Goal: Task Accomplishment & Management: Complete application form

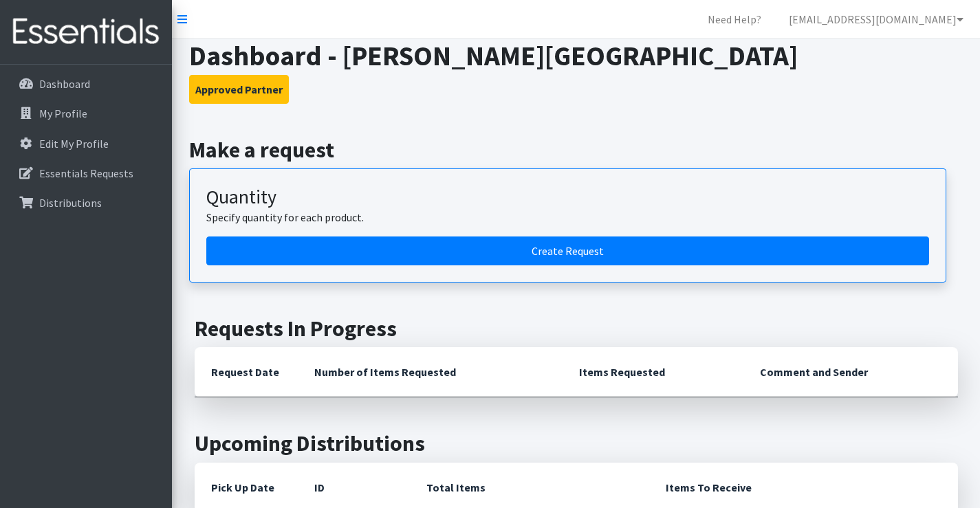
click at [434, 142] on h2 "Make a request" at bounding box center [576, 150] width 774 height 26
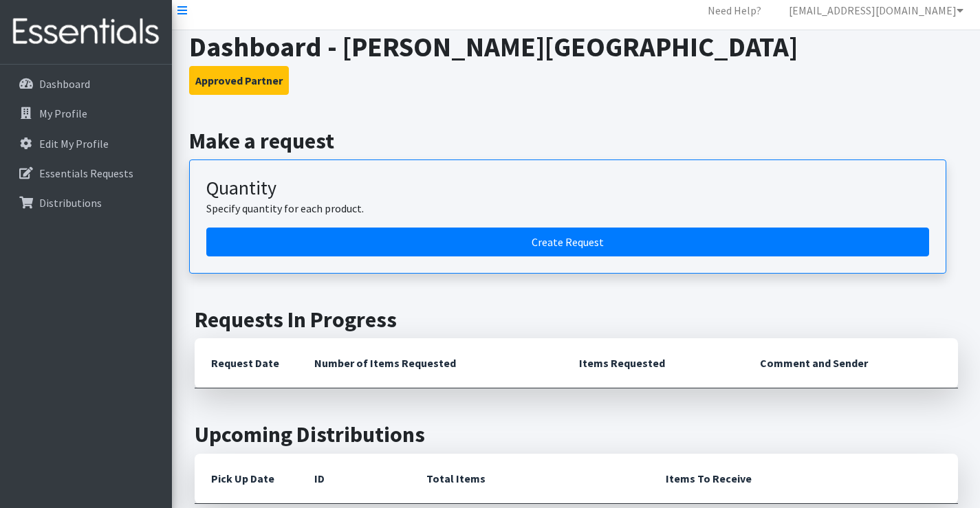
scroll to position [69, 0]
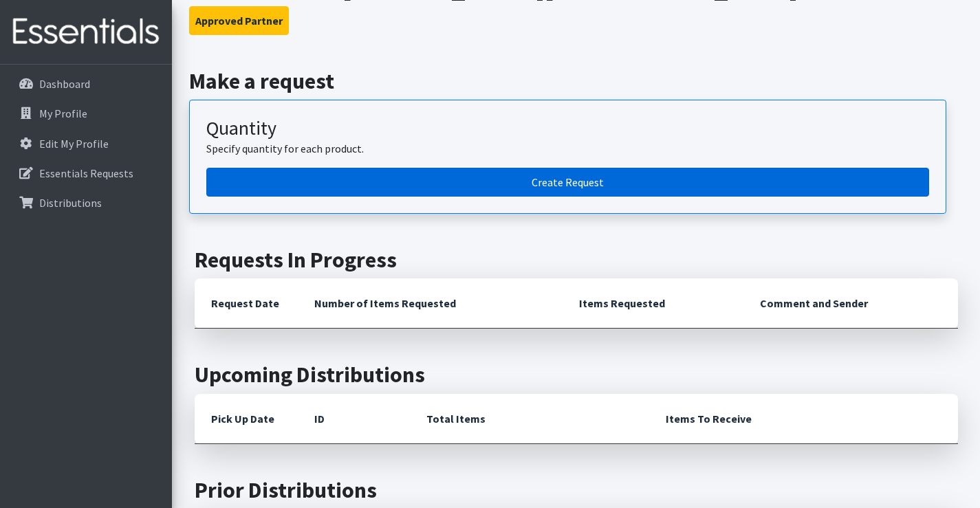
click at [565, 182] on link "Create Request" at bounding box center [567, 182] width 723 height 29
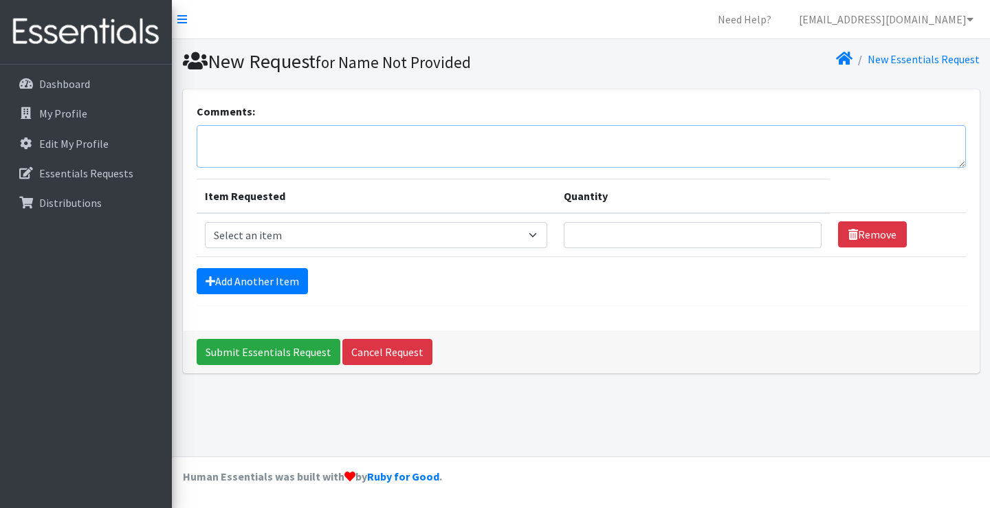
click at [280, 154] on textarea "Comments:" at bounding box center [582, 146] width 770 height 43
click at [241, 143] on textarea "Comments:" at bounding box center [582, 146] width 770 height 43
click at [345, 158] on textarea "Comments:" at bounding box center [582, 146] width 770 height 43
click at [455, 143] on textarea "Drop Off Location: Community Care College" at bounding box center [582, 146] width 770 height 43
paste textarea "4242 S Sheridan Rd, Tulsa, OK 74145"
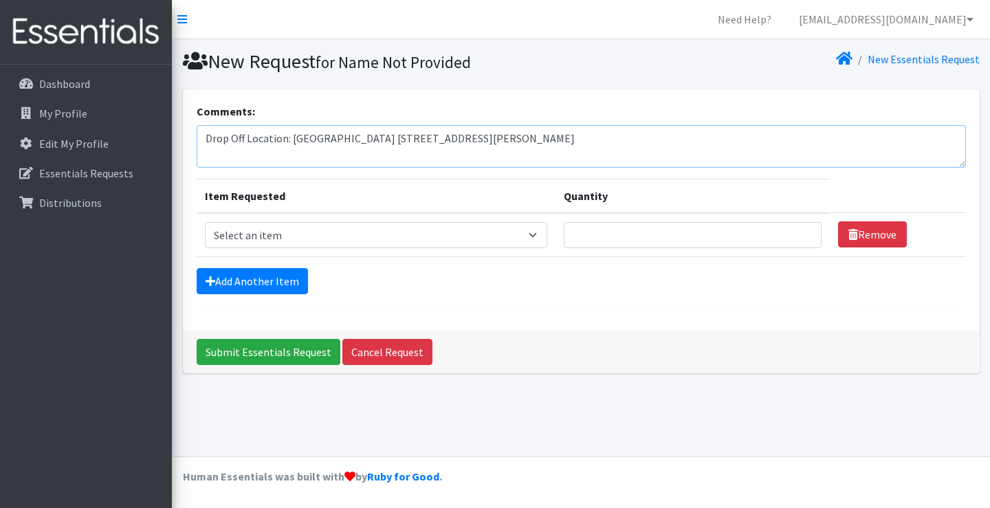
click at [613, 145] on textarea "Drop Off Location: Community Care College 4242 S Sheridan Rd, Tulsa, OK 74145" at bounding box center [582, 146] width 770 height 43
type textarea "Drop Off Location: Community Care College 4242 S Sheridan Rd, Tulsa, OK 74145"
click at [301, 228] on select "Select an item Liners (Pack of 100) Makeup Bag (25) Pads 1 (Pack of 25) Pads 2 …" at bounding box center [376, 235] width 343 height 26
click at [265, 233] on select "Select an item Liners (Pack of 100) Makeup Bag (25) Pads 1 (Pack of 25) Pads 2 …" at bounding box center [376, 235] width 343 height 26
select select "13447"
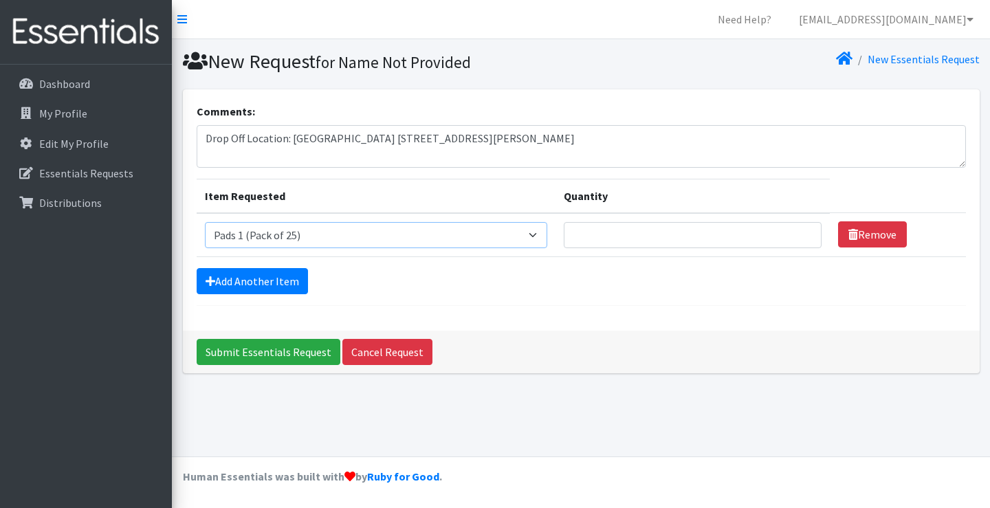
click at [205, 222] on select "Select an item Liners (Pack of 100) Makeup Bag (25) Pads 1 (Pack of 25) Pads 2 …" at bounding box center [376, 235] width 343 height 26
click at [638, 241] on input "Quantity" at bounding box center [693, 235] width 258 height 26
click at [801, 238] on input "1" at bounding box center [693, 235] width 258 height 26
click at [802, 241] on input "1" at bounding box center [693, 235] width 258 height 26
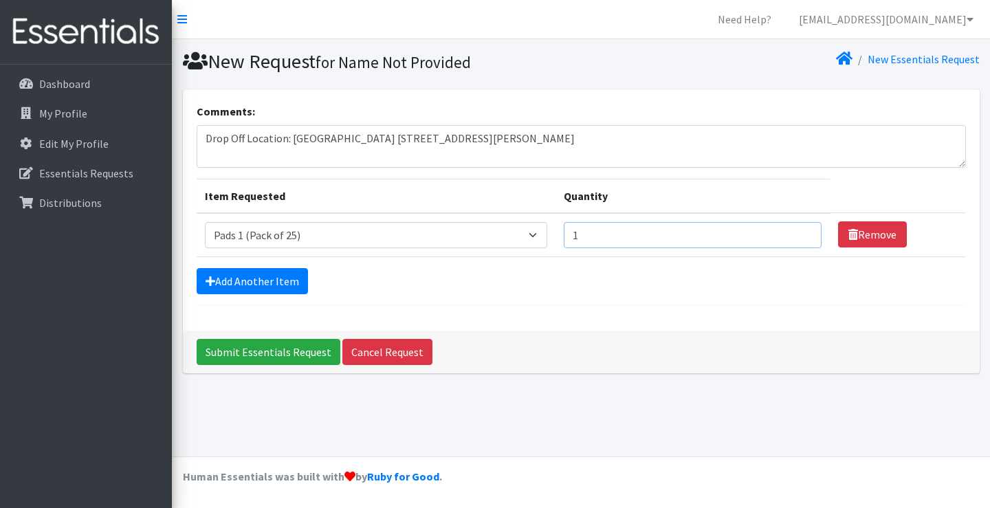
click at [800, 226] on input "1" at bounding box center [693, 235] width 258 height 26
click at [797, 231] on input "2" at bounding box center [693, 235] width 258 height 26
click at [797, 231] on input "3" at bounding box center [693, 235] width 258 height 26
click at [797, 231] on input "4" at bounding box center [693, 235] width 258 height 26
click at [797, 231] on input "5" at bounding box center [693, 235] width 258 height 26
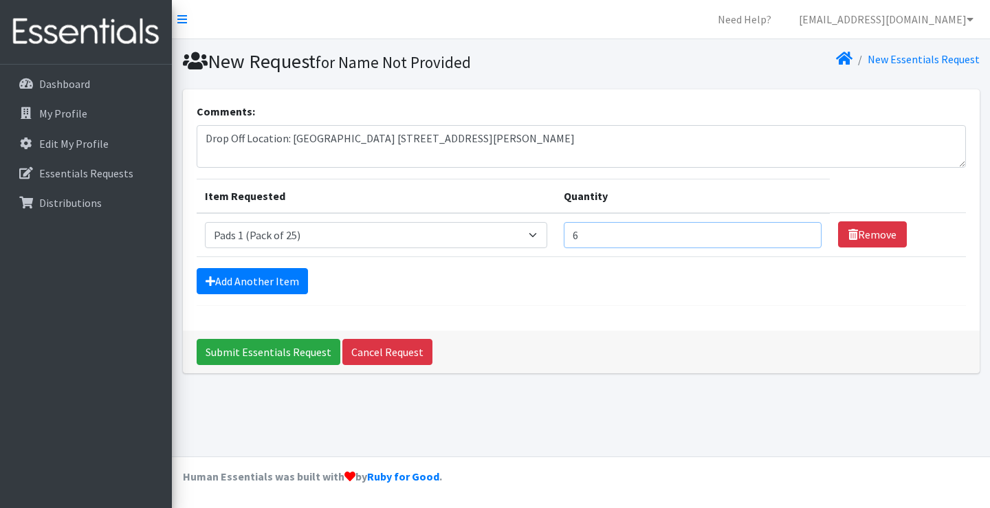
type input "6"
click at [803, 232] on input "6" at bounding box center [693, 235] width 258 height 26
click at [281, 279] on link "Add Another Item" at bounding box center [252, 281] width 111 height 26
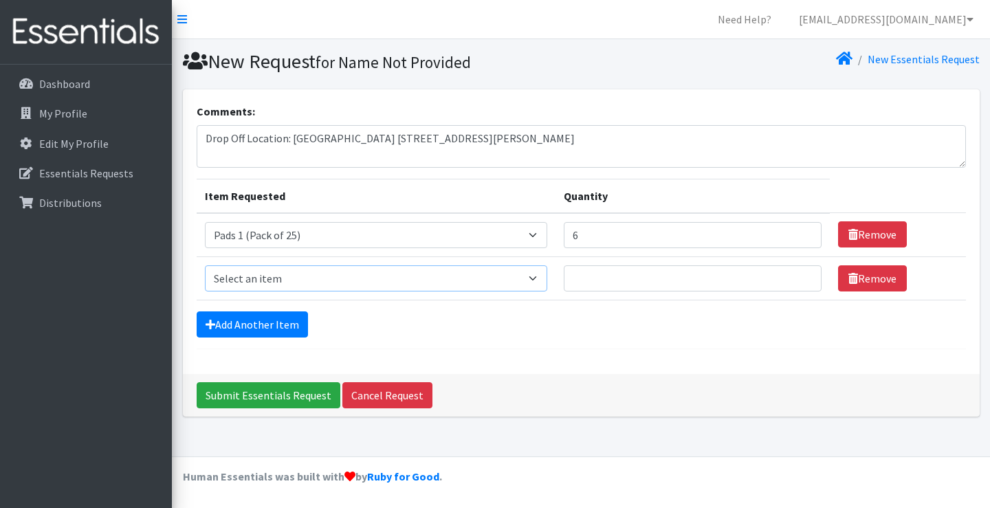
click at [538, 283] on select "Select an item Liners (Pack of 100) Makeup Bag (25) Pads 1 (Pack of 25) Pads 2 …" at bounding box center [376, 278] width 343 height 26
select select "13532"
click at [205, 265] on select "Select an item Liners (Pack of 100) Makeup Bag (25) Pads 1 (Pack of 25) Pads 2 …" at bounding box center [376, 278] width 343 height 26
click at [801, 277] on input "1" at bounding box center [693, 278] width 258 height 26
click at [801, 277] on input "2" at bounding box center [693, 278] width 258 height 26
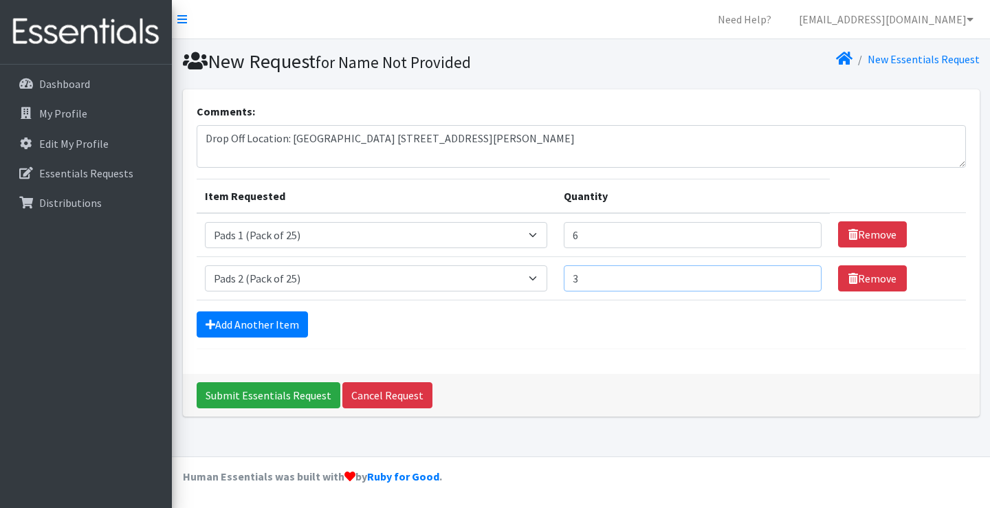
click at [801, 277] on input "3" at bounding box center [693, 278] width 258 height 26
click at [801, 277] on input "4" at bounding box center [693, 278] width 258 height 26
click at [801, 277] on input "5" at bounding box center [693, 278] width 258 height 26
click at [801, 277] on input "6" at bounding box center [693, 278] width 258 height 26
click at [801, 277] on input "7" at bounding box center [693, 278] width 258 height 26
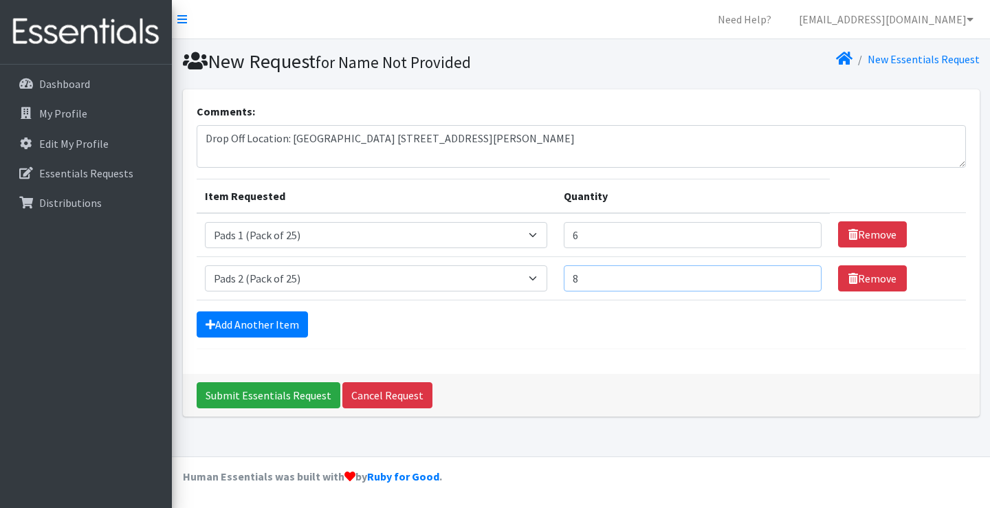
click at [801, 277] on input "8" at bounding box center [693, 278] width 258 height 26
type input "9"
click at [801, 277] on input "9" at bounding box center [693, 278] width 258 height 26
click at [240, 324] on link "Add Another Item" at bounding box center [252, 325] width 111 height 26
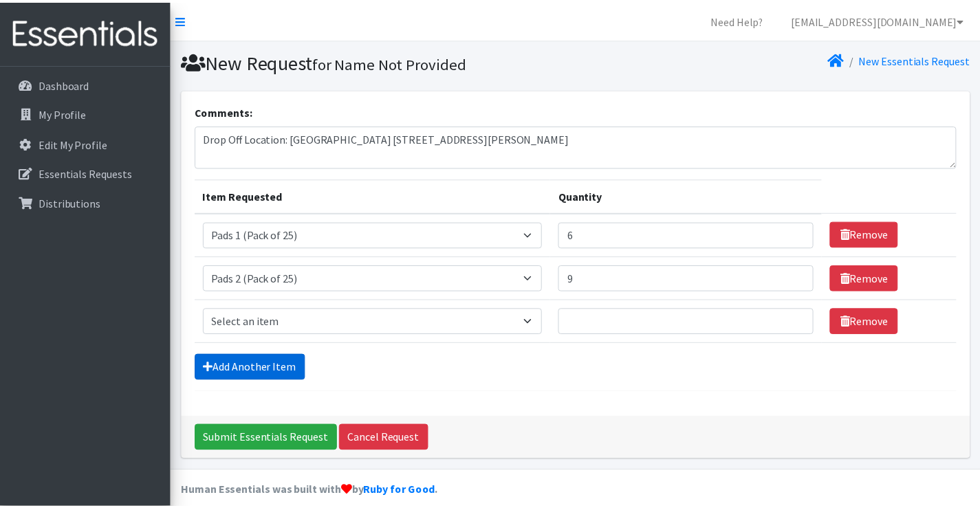
scroll to position [14, 0]
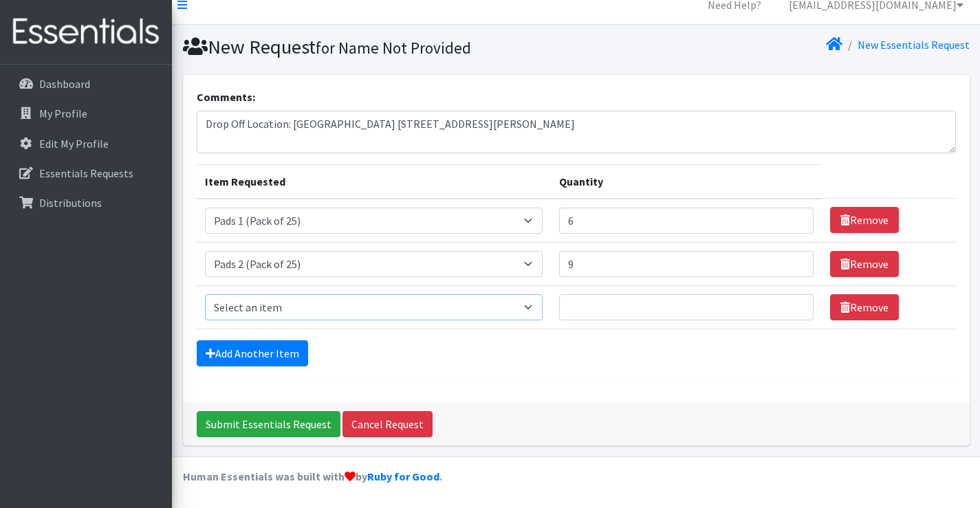
click at [535, 310] on select "Select an item Liners (Pack of 100) Makeup Bag (25) Pads 1 (Pack of 25) Pads 2 …" at bounding box center [374, 307] width 338 height 26
select select "13533"
click at [205, 294] on select "Select an item Liners (Pack of 100) Makeup Bag (25) Pads 1 (Pack of 25) Pads 2 …" at bounding box center [374, 307] width 338 height 26
click at [792, 302] on input "1" at bounding box center [686, 307] width 254 height 26
click at [792, 302] on input "2" at bounding box center [686, 307] width 254 height 26
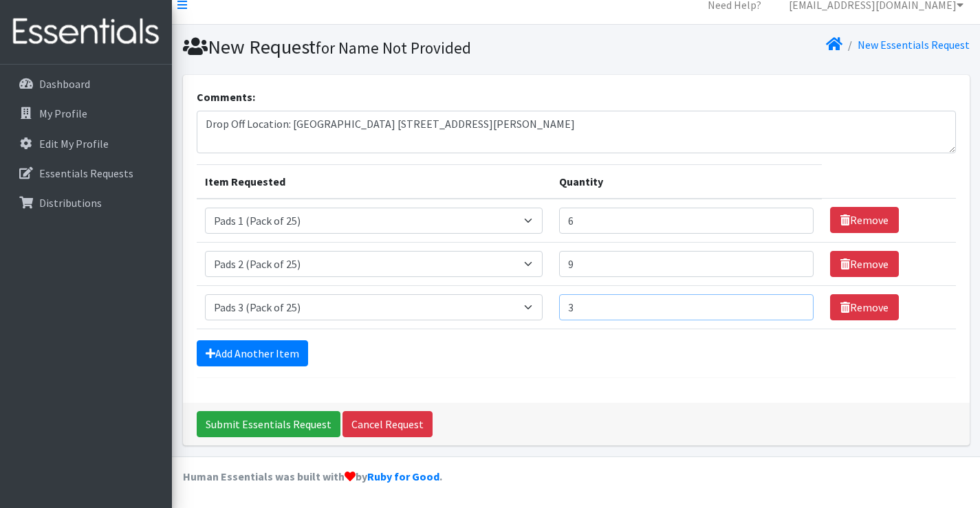
click at [792, 302] on input "3" at bounding box center [686, 307] width 254 height 26
click at [792, 302] on input "4" at bounding box center [686, 307] width 254 height 26
click at [792, 302] on input "5" at bounding box center [686, 307] width 254 height 26
click at [792, 302] on input "6" at bounding box center [686, 307] width 254 height 26
click at [792, 302] on input "7" at bounding box center [686, 307] width 254 height 26
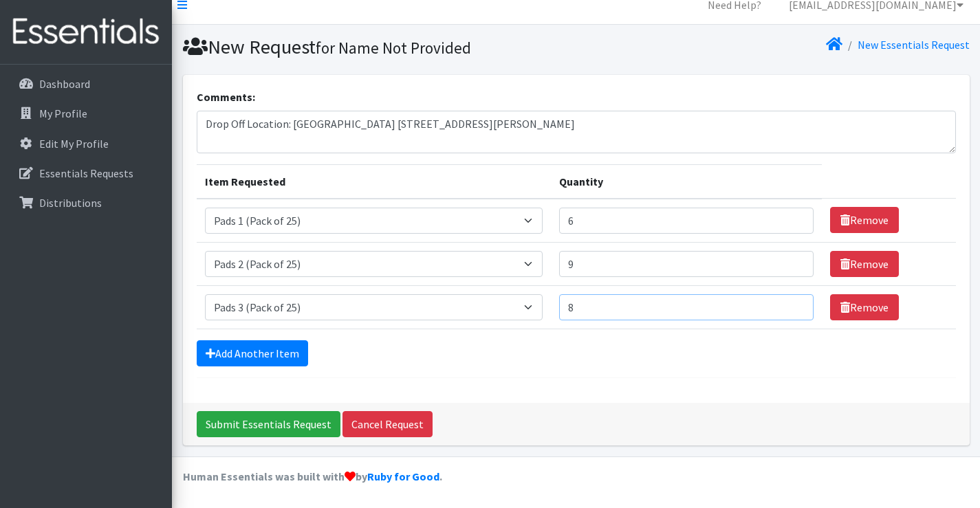
click at [792, 302] on input "8" at bounding box center [686, 307] width 254 height 26
type input "9"
click at [792, 302] on input "9" at bounding box center [686, 307] width 254 height 26
click at [248, 346] on link "Add Another Item" at bounding box center [252, 353] width 111 height 26
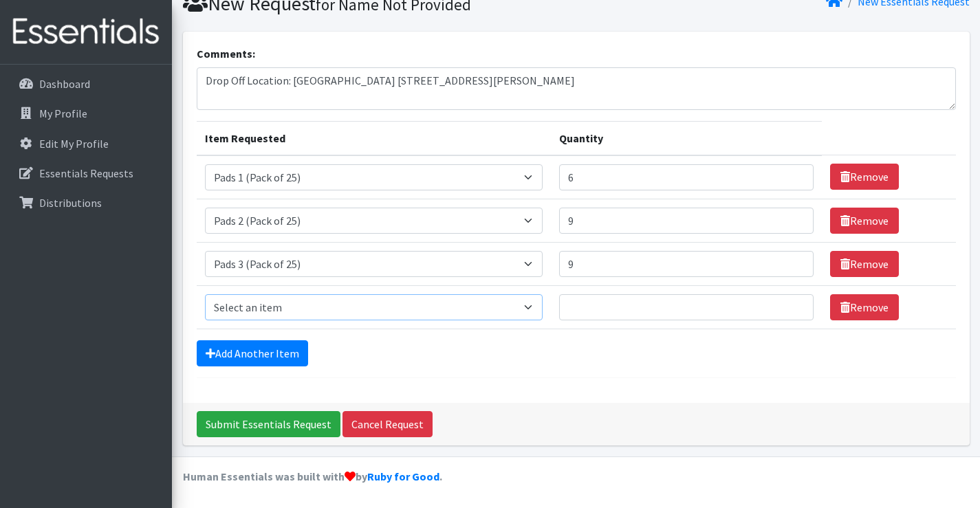
click at [536, 305] on select "Select an item Liners (Pack of 100) Makeup Bag (25) Pads 1 (Pack of 25) Pads 2 …" at bounding box center [374, 307] width 338 height 26
select select "13534"
click at [205, 294] on select "Select an item Liners (Pack of 100) Makeup Bag (25) Pads 1 (Pack of 25) Pads 2 …" at bounding box center [374, 307] width 338 height 26
click at [790, 301] on input "1" at bounding box center [686, 307] width 254 height 26
click at [790, 301] on input "2" at bounding box center [686, 307] width 254 height 26
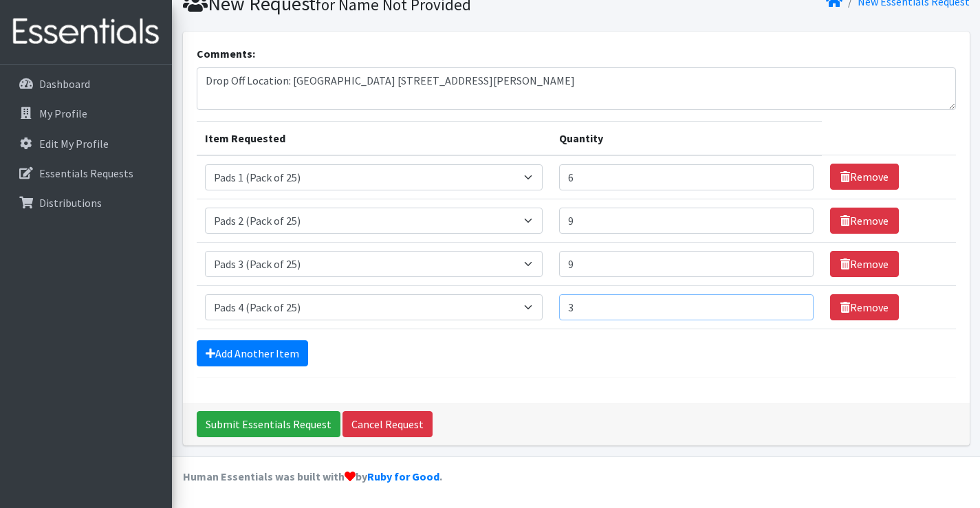
click at [790, 301] on input "3" at bounding box center [686, 307] width 254 height 26
click at [790, 301] on input "4" at bounding box center [686, 307] width 254 height 26
click at [790, 301] on input "5" at bounding box center [686, 307] width 254 height 26
click at [790, 301] on input "6" at bounding box center [686, 307] width 254 height 26
click at [790, 301] on input "7" at bounding box center [686, 307] width 254 height 26
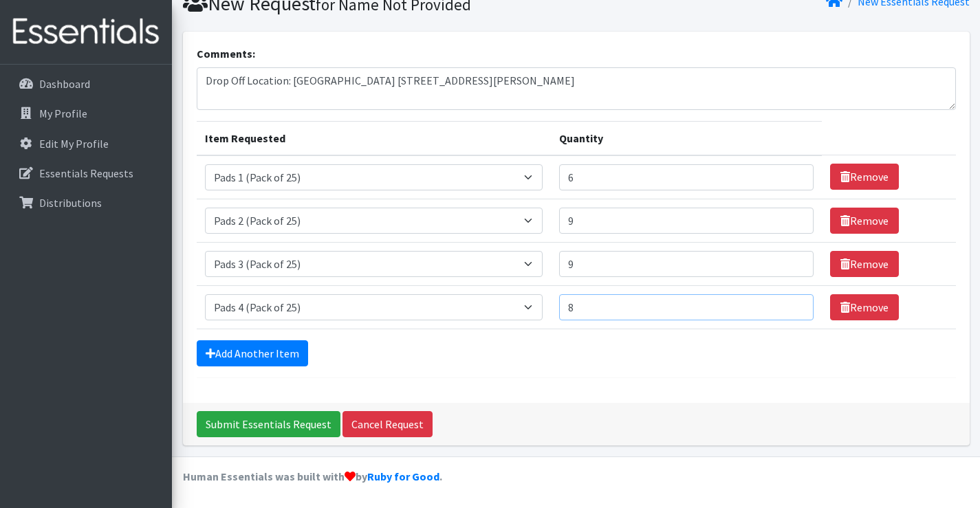
click at [790, 301] on input "8" at bounding box center [686, 307] width 254 height 26
type input "9"
click at [790, 301] on input "9" at bounding box center [686, 307] width 254 height 26
click at [252, 349] on link "Add Another Item" at bounding box center [252, 353] width 111 height 26
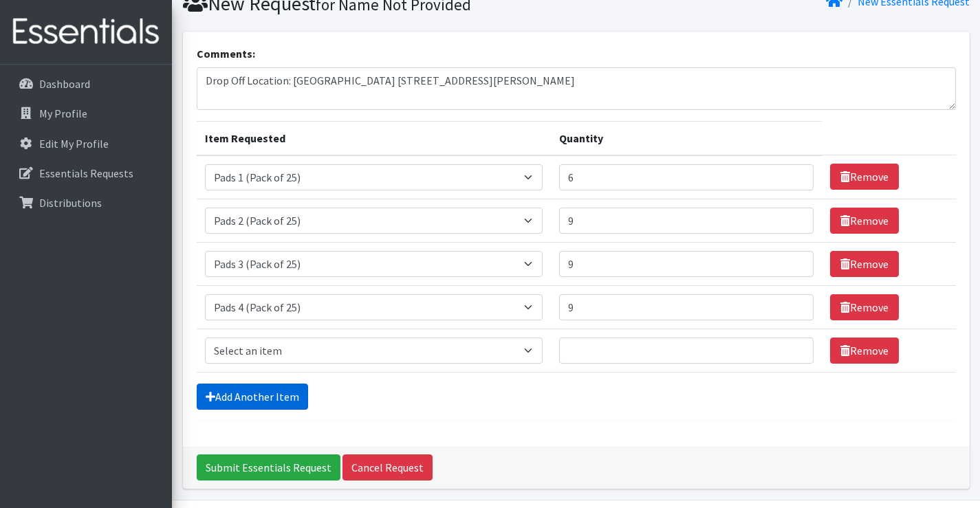
scroll to position [101, 0]
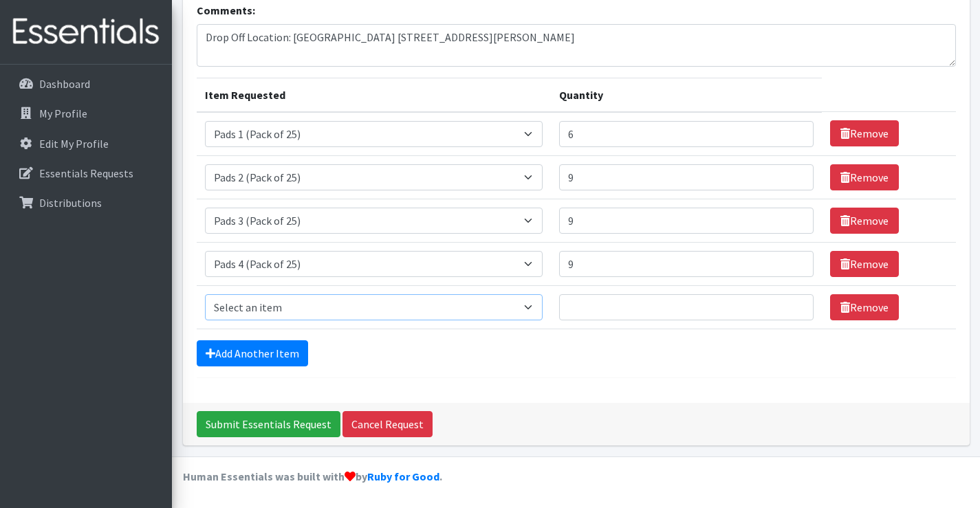
click at [532, 309] on select "Select an item Liners (Pack of 100) Makeup Bag (25) Pads 1 (Pack of 25) Pads 2 …" at bounding box center [374, 307] width 338 height 26
select select "13535"
click at [205, 294] on select "Select an item Liners (Pack of 100) Makeup Bag (25) Pads 1 (Pack of 25) Pads 2 …" at bounding box center [374, 307] width 338 height 26
click at [794, 303] on input "1" at bounding box center [686, 307] width 254 height 26
click at [794, 303] on input "2" at bounding box center [686, 307] width 254 height 26
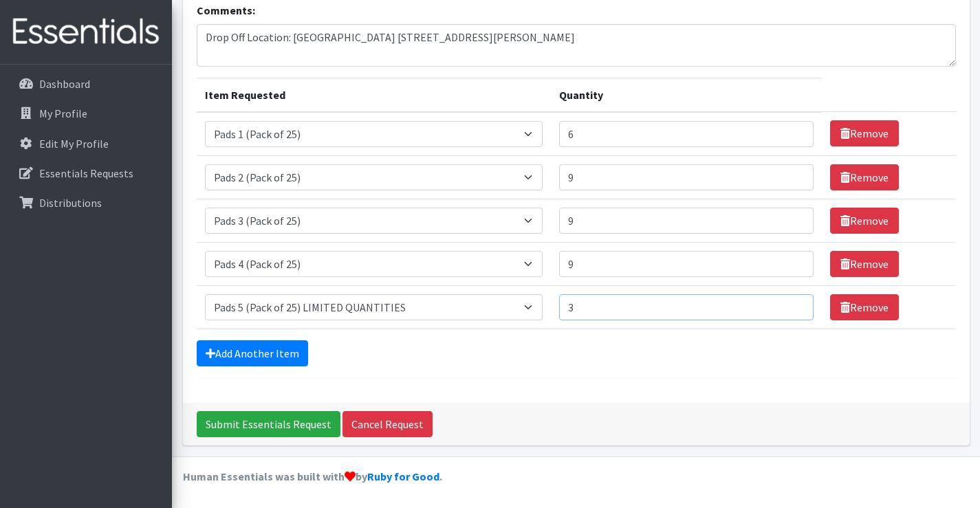
click at [794, 303] on input "3" at bounding box center [686, 307] width 254 height 26
click at [793, 303] on input "4" at bounding box center [686, 307] width 254 height 26
click at [793, 303] on input "5" at bounding box center [686, 307] width 254 height 26
click at [793, 303] on input "6" at bounding box center [686, 307] width 254 height 26
click at [793, 303] on input "7" at bounding box center [686, 307] width 254 height 26
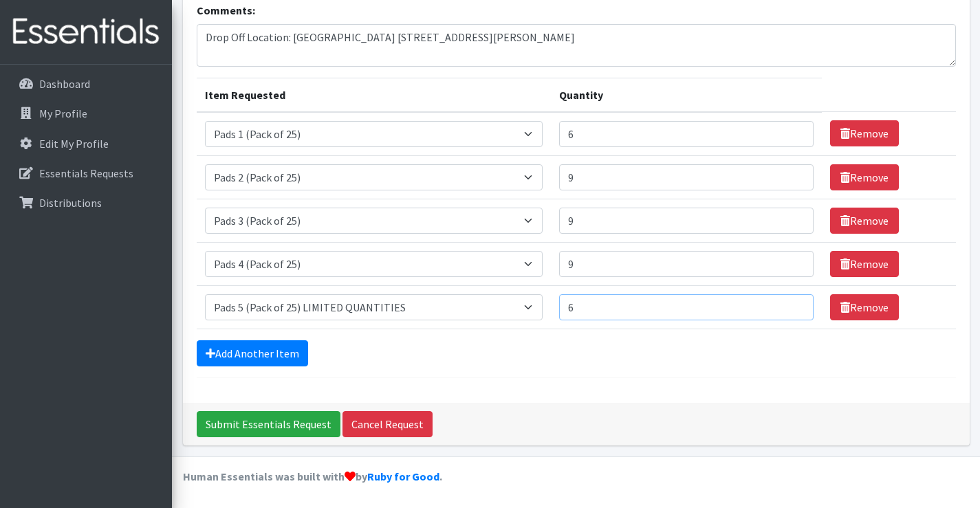
type input "6"
click at [793, 313] on input "6" at bounding box center [686, 307] width 254 height 26
click at [265, 351] on link "Add Another Item" at bounding box center [252, 353] width 111 height 26
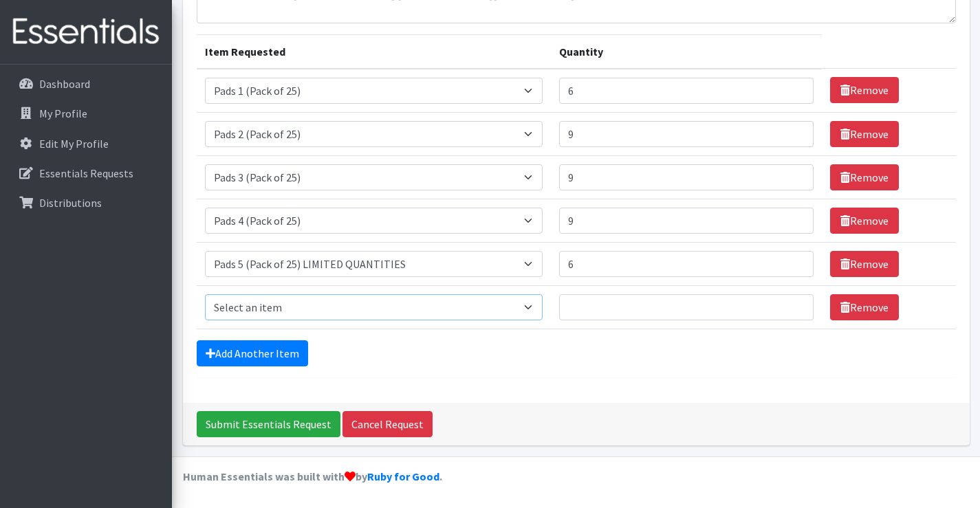
click at [537, 307] on select "Select an item Liners (Pack of 100) Makeup Bag (25) Pads 1 (Pack of 25) Pads 2 …" at bounding box center [374, 307] width 338 height 26
select select "13530"
click at [205, 294] on select "Select an item Liners (Pack of 100) Makeup Bag (25) Pads 1 (Pack of 25) Pads 2 …" at bounding box center [374, 307] width 338 height 26
click at [792, 302] on input "1" at bounding box center [686, 307] width 254 height 26
click at [792, 302] on input "2" at bounding box center [686, 307] width 254 height 26
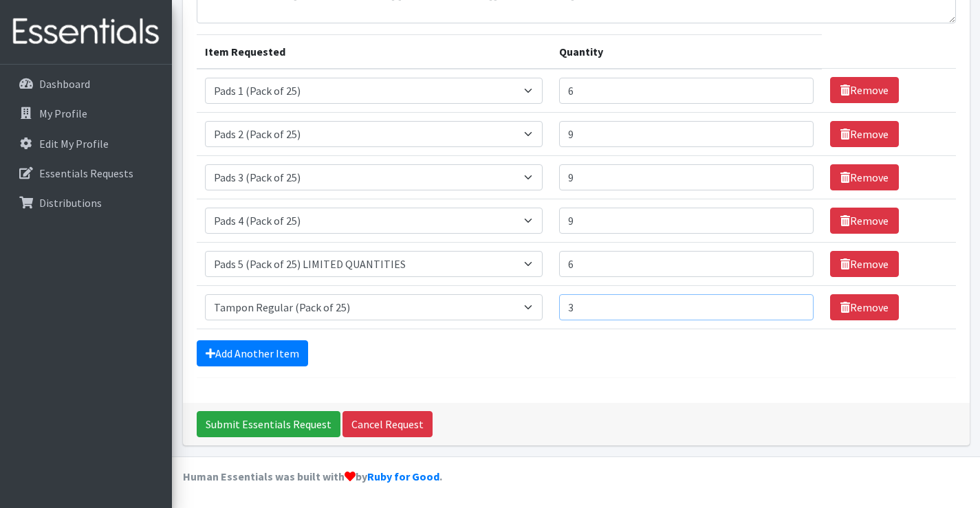
click at [792, 302] on input "3" at bounding box center [686, 307] width 254 height 26
click at [792, 302] on input "4" at bounding box center [686, 307] width 254 height 26
click at [792, 302] on input "5" at bounding box center [686, 307] width 254 height 26
click at [792, 302] on input "6" at bounding box center [686, 307] width 254 height 26
click at [792, 302] on input "7" at bounding box center [686, 307] width 254 height 26
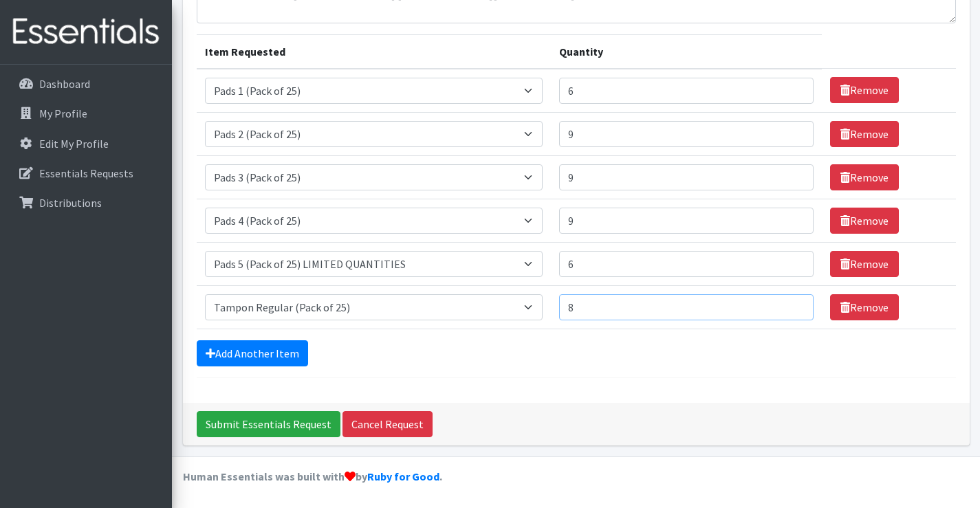
click at [792, 302] on input "8" at bounding box center [686, 307] width 254 height 26
click at [792, 302] on input "9" at bounding box center [686, 307] width 254 height 26
click at [792, 302] on input "10" at bounding box center [686, 307] width 254 height 26
click at [792, 302] on input "11" at bounding box center [686, 307] width 254 height 26
type input "12"
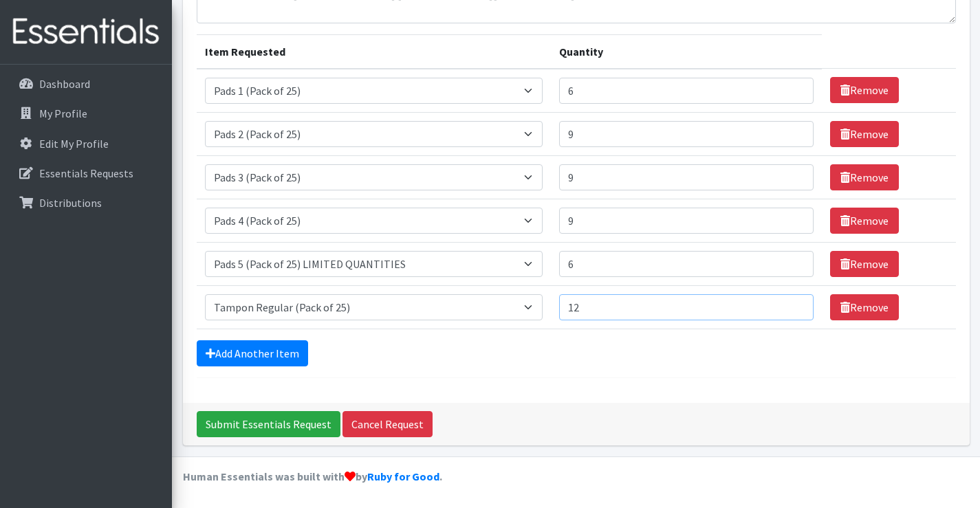
click at [792, 302] on input "12" at bounding box center [686, 307] width 254 height 26
click at [253, 348] on link "Add Another Item" at bounding box center [252, 353] width 111 height 26
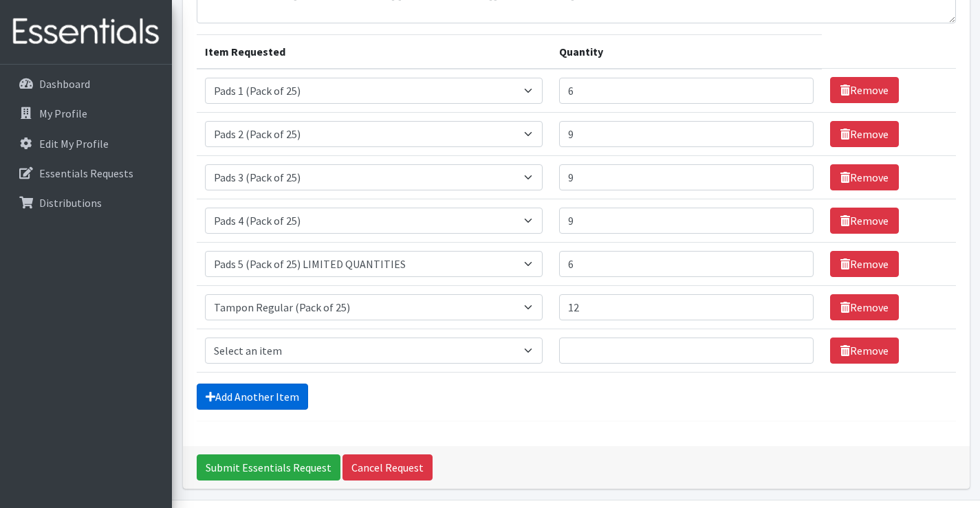
scroll to position [188, 0]
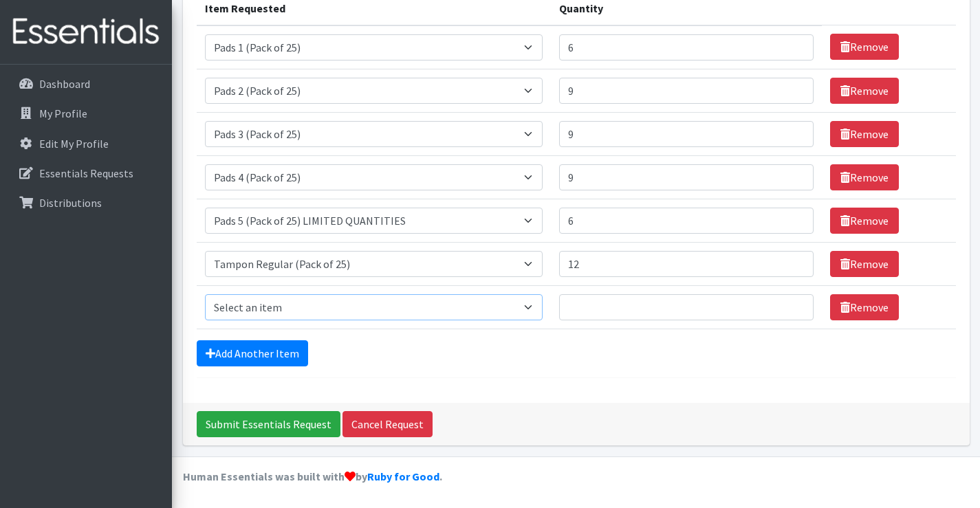
click at [532, 305] on select "Select an item Liners (Pack of 100) Makeup Bag (25) Pads 1 (Pack of 25) Pads 2 …" at bounding box center [374, 307] width 338 height 26
select select "13531"
click at [205, 294] on select "Select an item Liners (Pack of 100) Makeup Bag (25) Pads 1 (Pack of 25) Pads 2 …" at bounding box center [374, 307] width 338 height 26
click at [501, 303] on select "Select an item Liners (Pack of 100) Makeup Bag (25) Pads 1 (Pack of 25) Pads 2 …" at bounding box center [374, 307] width 338 height 26
drag, startPoint x: 600, startPoint y: 349, endPoint x: 609, endPoint y: 349, distance: 8.9
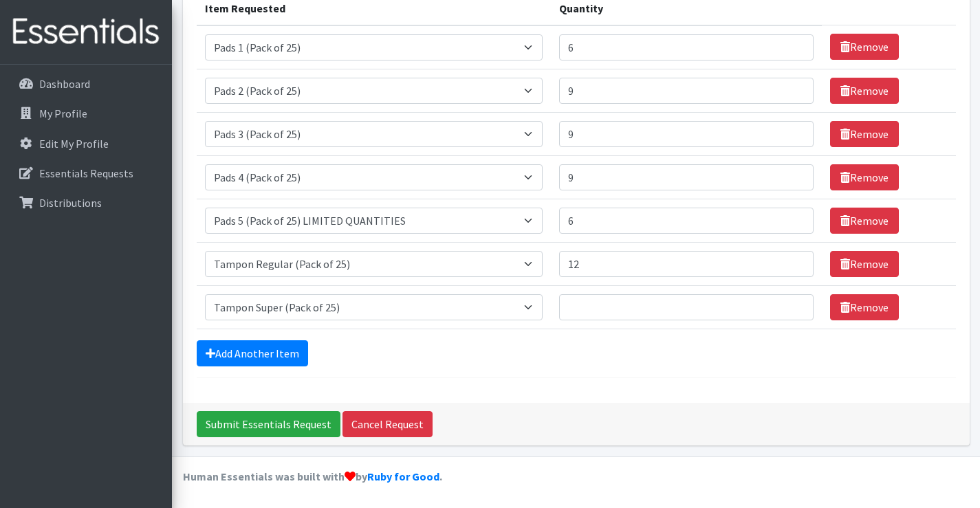
click at [600, 349] on div "Add Another Item" at bounding box center [576, 353] width 759 height 26
click at [790, 303] on input "1" at bounding box center [686, 307] width 254 height 26
click at [790, 303] on input "2" at bounding box center [686, 307] width 254 height 26
click at [790, 303] on input "3" at bounding box center [686, 307] width 254 height 26
click at [790, 303] on input "4" at bounding box center [686, 307] width 254 height 26
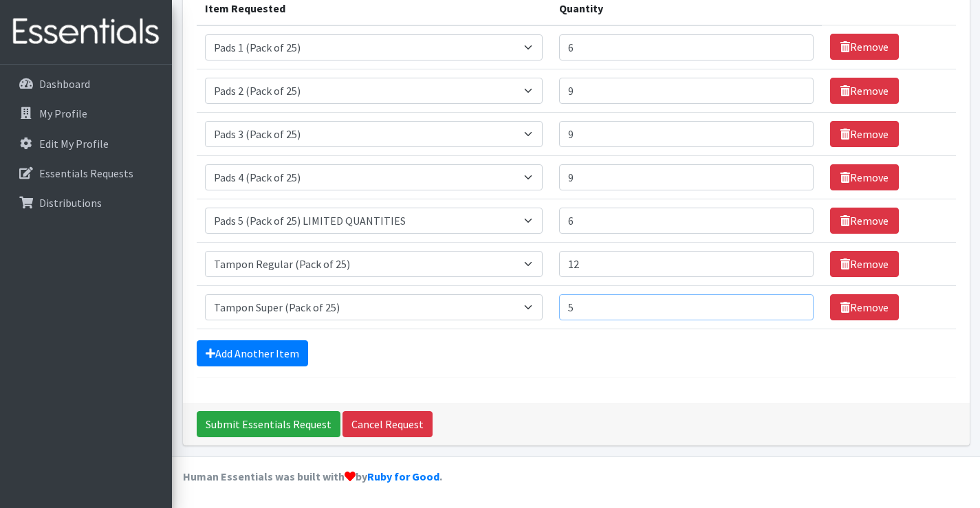
click at [790, 303] on input "5" at bounding box center [686, 307] width 254 height 26
click at [790, 303] on input "6" at bounding box center [686, 307] width 254 height 26
click at [790, 303] on input "7" at bounding box center [686, 307] width 254 height 26
click at [790, 303] on input "8" at bounding box center [686, 307] width 254 height 26
click at [790, 303] on input "9" at bounding box center [686, 307] width 254 height 26
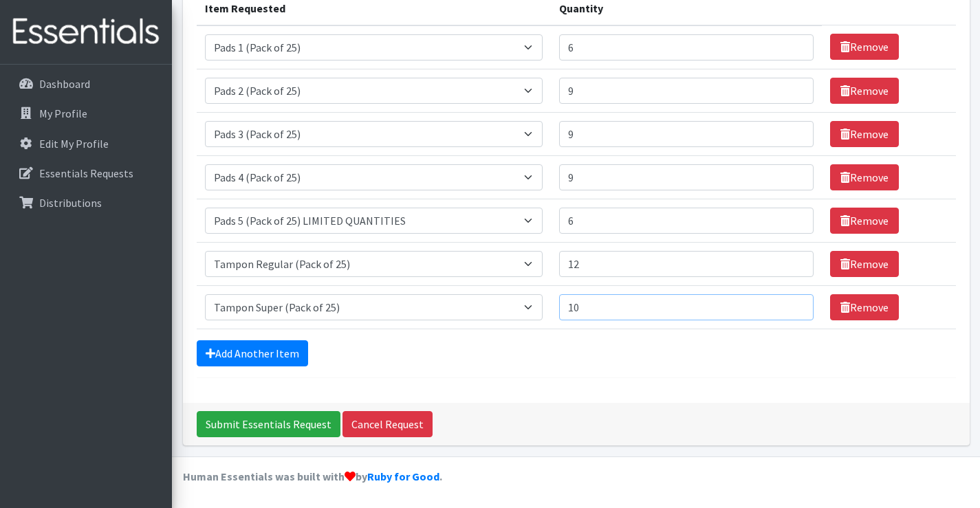
click at [790, 303] on input "10" at bounding box center [686, 307] width 254 height 26
click at [790, 303] on input "11" at bounding box center [686, 307] width 254 height 26
type input "12"
click at [790, 303] on input "12" at bounding box center [686, 307] width 254 height 26
click at [301, 351] on link "Add Another Item" at bounding box center [252, 353] width 111 height 26
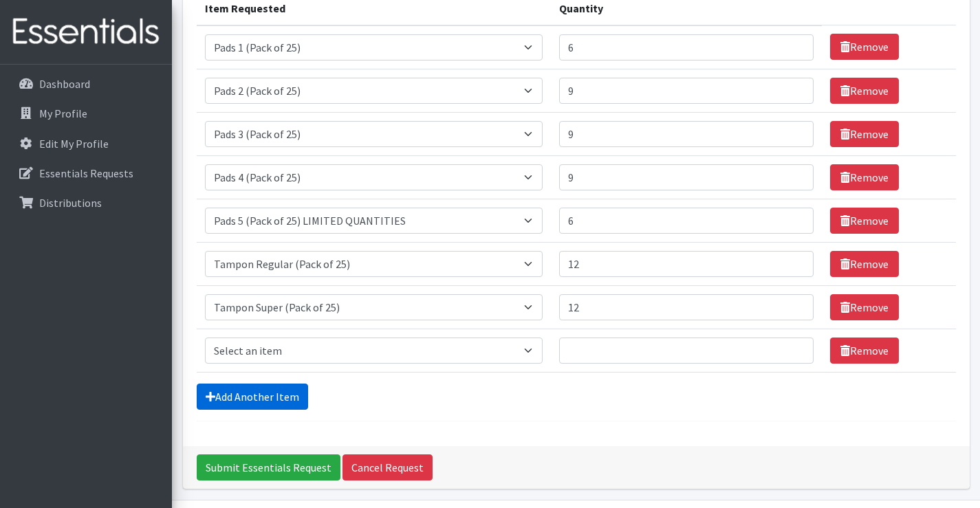
scroll to position [231, 0]
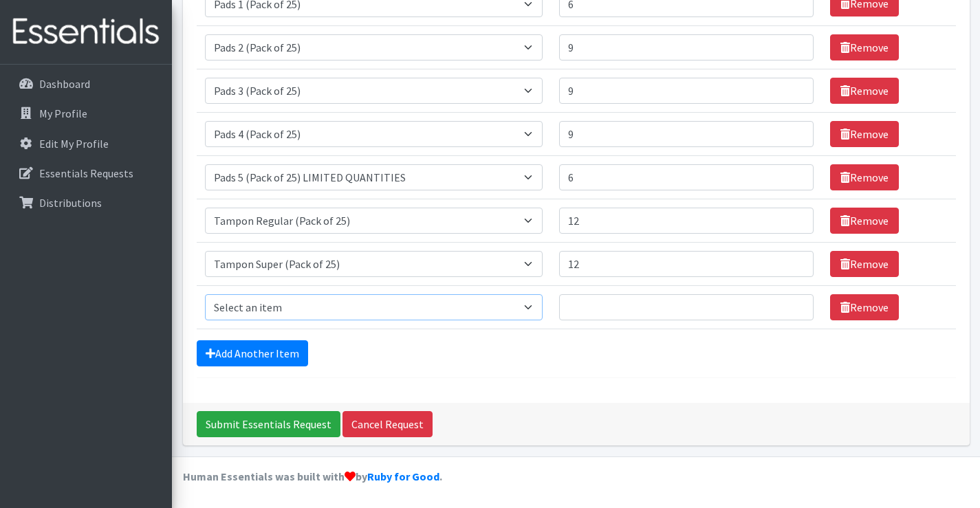
click at [543, 301] on select "Select an item Liners (Pack of 100) Makeup Bag (25) Pads 1 (Pack of 25) Pads 2 …" at bounding box center [374, 307] width 338 height 26
select select "13448"
click at [205, 294] on select "Select an item Liners (Pack of 100) Makeup Bag (25) Pads 1 (Pack of 25) Pads 2 …" at bounding box center [374, 307] width 338 height 26
click at [795, 303] on input "1" at bounding box center [686, 307] width 254 height 26
click at [795, 303] on input "2" at bounding box center [686, 307] width 254 height 26
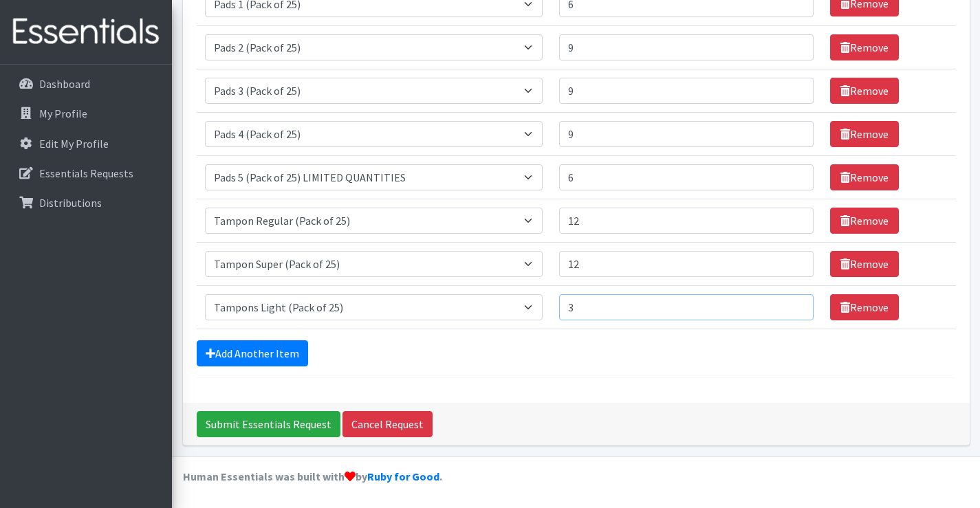
click at [795, 303] on input "3" at bounding box center [686, 307] width 254 height 26
click at [795, 303] on input "4" at bounding box center [686, 307] width 254 height 26
click at [795, 303] on input "5" at bounding box center [686, 307] width 254 height 26
click at [795, 303] on input "6" at bounding box center [686, 307] width 254 height 26
click at [795, 303] on input "7" at bounding box center [686, 307] width 254 height 26
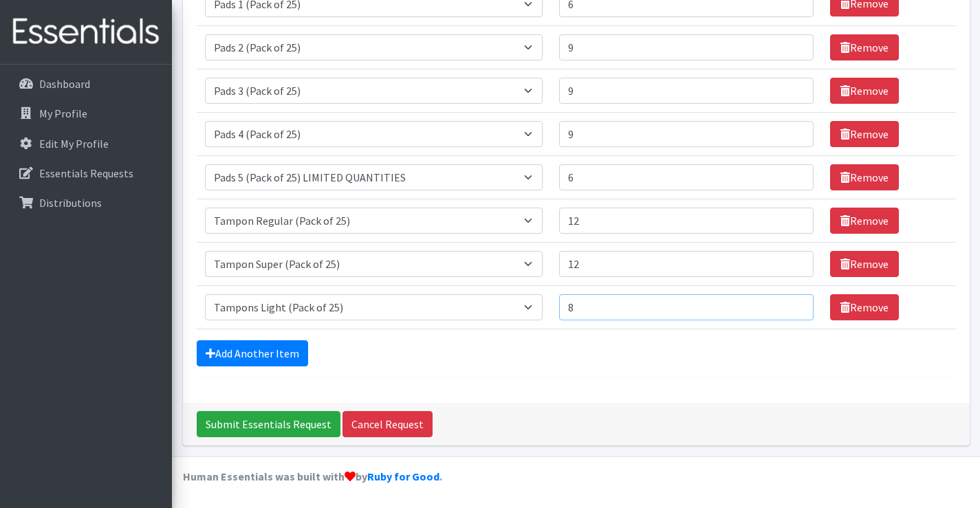
click at [795, 303] on input "8" at bounding box center [686, 307] width 254 height 26
click at [795, 303] on input "9" at bounding box center [686, 307] width 254 height 26
click at [795, 303] on input "10" at bounding box center [686, 307] width 254 height 26
click at [794, 315] on input "10" at bounding box center [686, 307] width 254 height 26
type input "9"
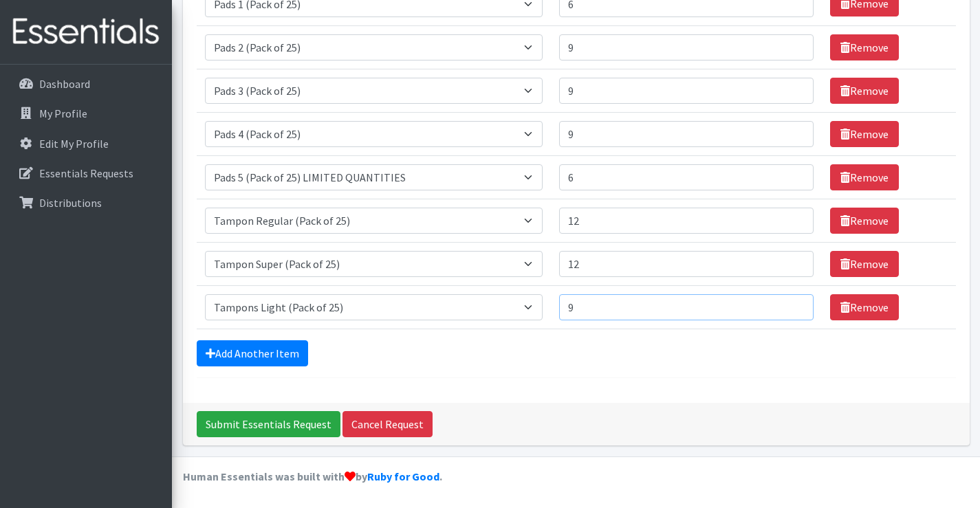
click at [790, 310] on input "9" at bounding box center [686, 307] width 254 height 26
click at [554, 343] on div "Add Another Item" at bounding box center [576, 353] width 759 height 26
click at [550, 328] on td "Item Requested Select an item Liners (Pack of 100) Makeup Bag (25) Pads 1 (Pack…" at bounding box center [374, 306] width 355 height 43
click at [794, 224] on input "11" at bounding box center [686, 221] width 254 height 26
click at [794, 224] on input "10" at bounding box center [686, 221] width 254 height 26
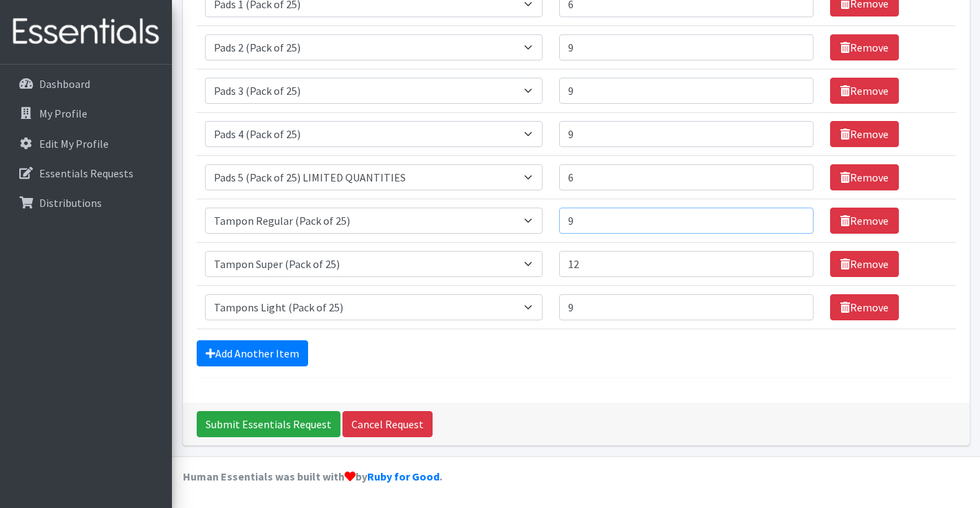
click at [794, 224] on input "9" at bounding box center [686, 221] width 254 height 26
type input "10"
click at [792, 216] on input "10" at bounding box center [686, 221] width 254 height 26
click at [793, 268] on input "11" at bounding box center [686, 264] width 254 height 26
type input "10"
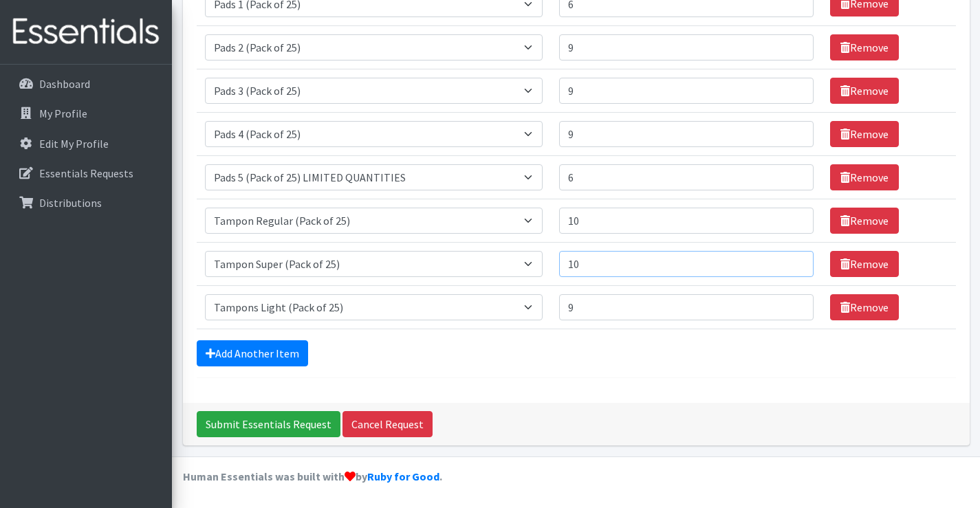
click at [793, 268] on input "10" at bounding box center [686, 264] width 254 height 26
click at [561, 343] on div "Add Another Item" at bounding box center [576, 353] width 759 height 26
type input "10"
click at [793, 305] on input "10" at bounding box center [686, 307] width 254 height 26
click at [726, 340] on div "Add Another Item" at bounding box center [576, 353] width 759 height 26
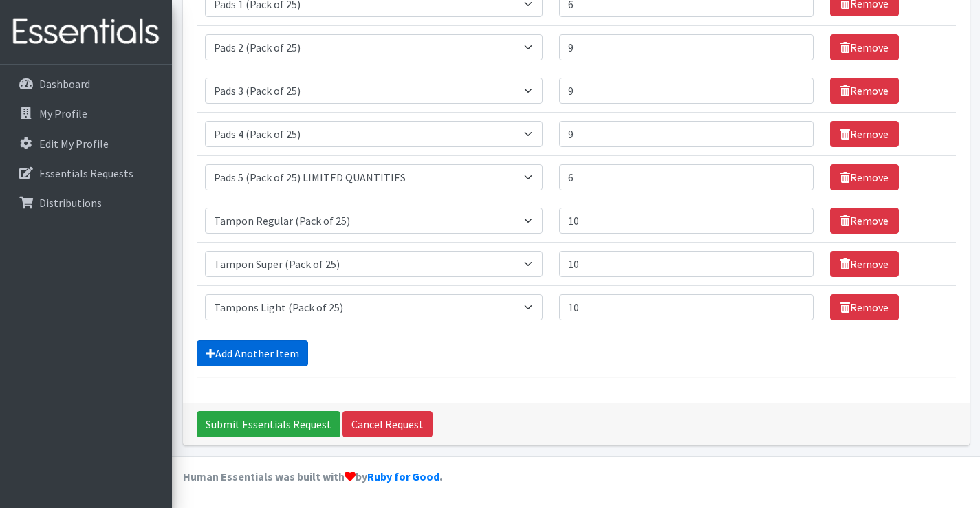
click at [266, 351] on link "Add Another Item" at bounding box center [252, 353] width 111 height 26
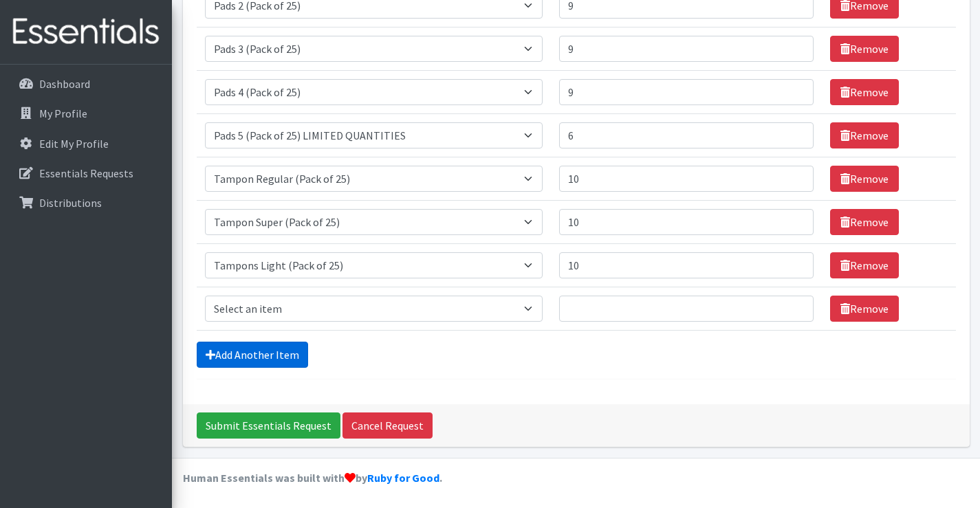
scroll to position [274, 0]
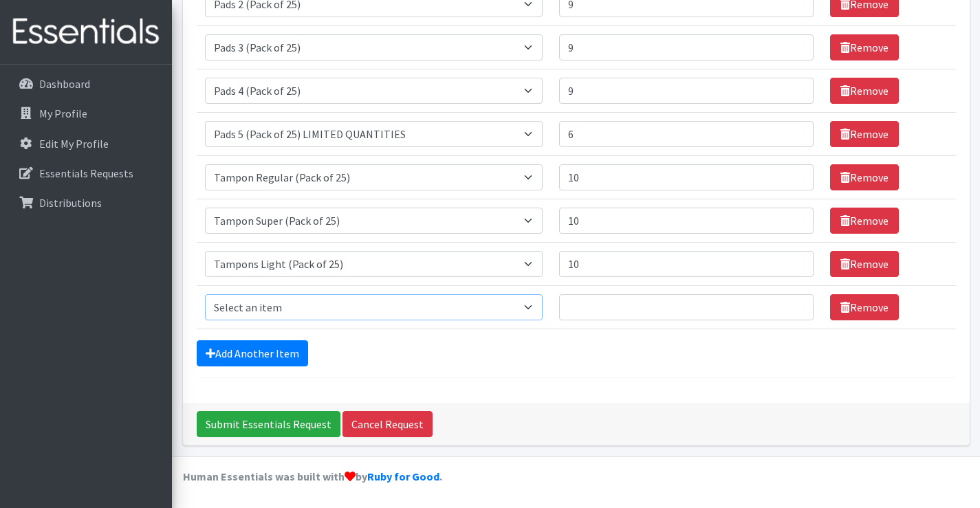
click at [527, 301] on select "Select an item Liners (Pack of 100) Makeup Bag (25) Pads 1 (Pack of 25) Pads 2 …" at bounding box center [374, 307] width 338 height 26
click at [545, 376] on form "Comments: Drop Off Location: Community Care College 4242 S Sheridan Rd, Tulsa, …" at bounding box center [576, 104] width 759 height 550
click at [840, 315] on link "Remove" at bounding box center [864, 307] width 69 height 26
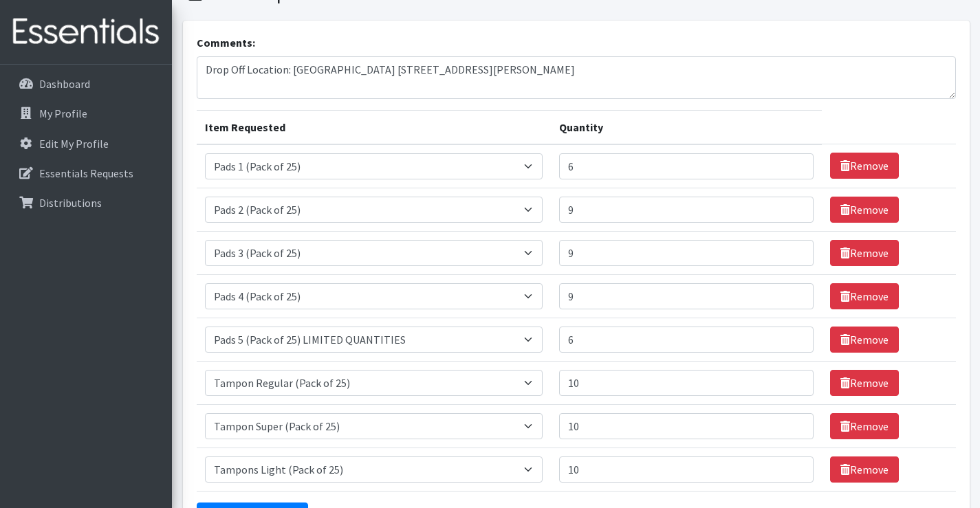
scroll to position [138, 0]
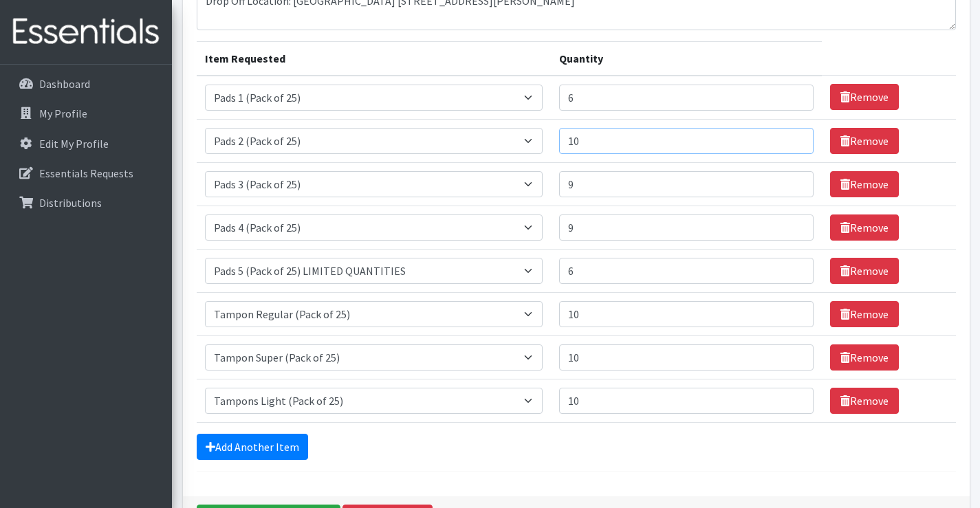
type input "10"
click at [793, 137] on input "10" at bounding box center [686, 141] width 254 height 26
type input "10"
click at [793, 181] on input "10" at bounding box center [686, 184] width 254 height 26
type input "10"
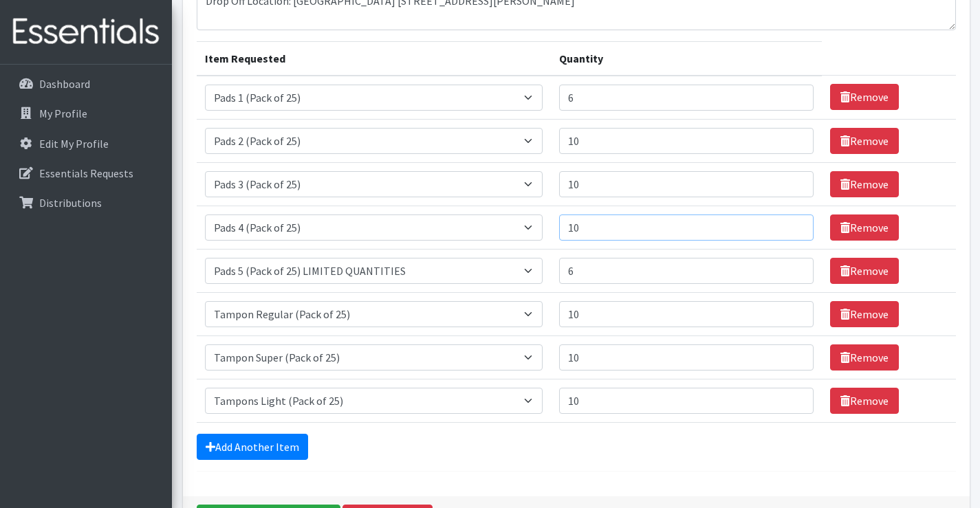
click at [794, 223] on input "10" at bounding box center [686, 228] width 254 height 26
click at [197, 264] on td "Item Requested Select an item Liners (Pack of 100) Makeup Bag (25) Pads 1 (Pack…" at bounding box center [374, 270] width 355 height 43
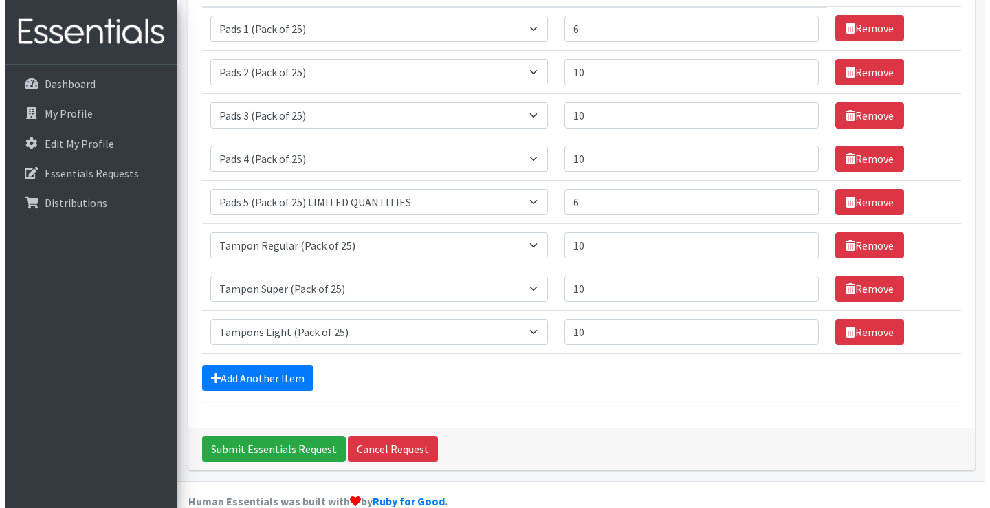
scroll to position [231, 0]
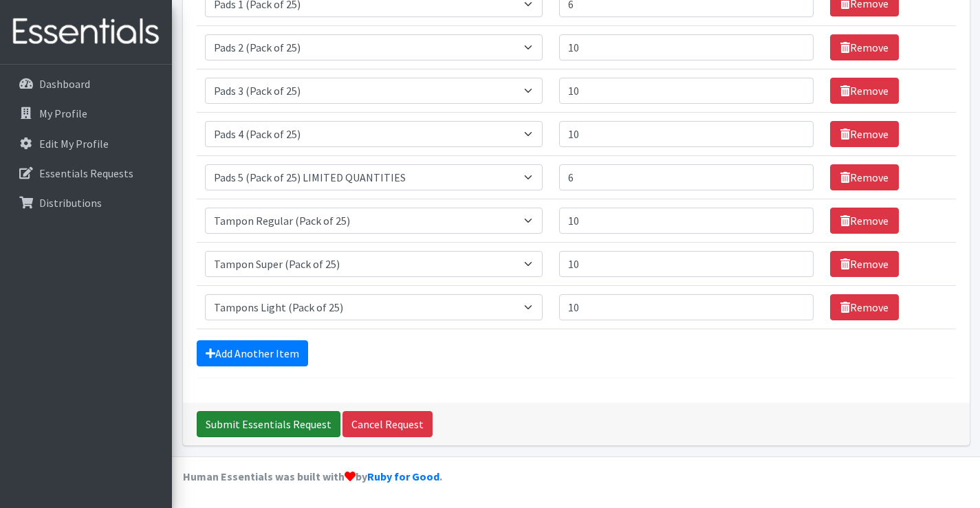
click at [249, 426] on input "Submit Essentials Request" at bounding box center [269, 424] width 144 height 26
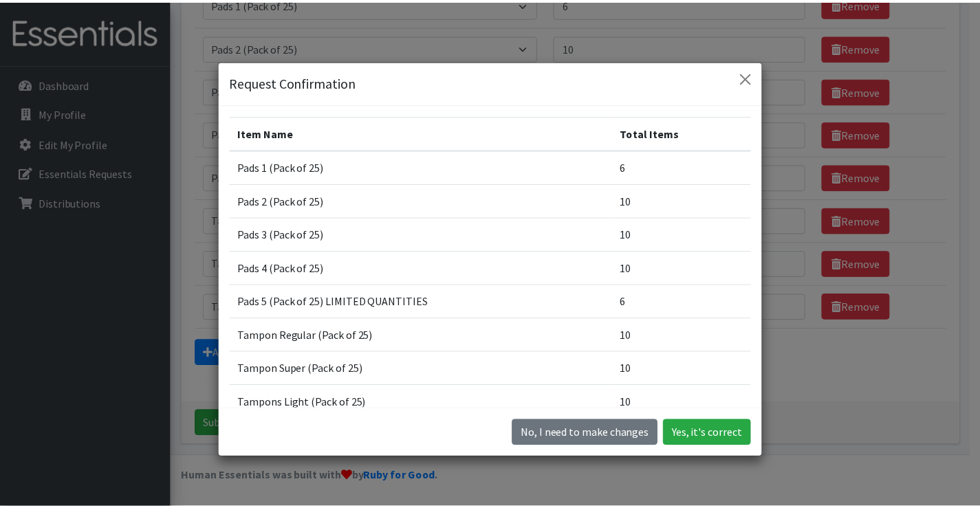
scroll to position [0, 0]
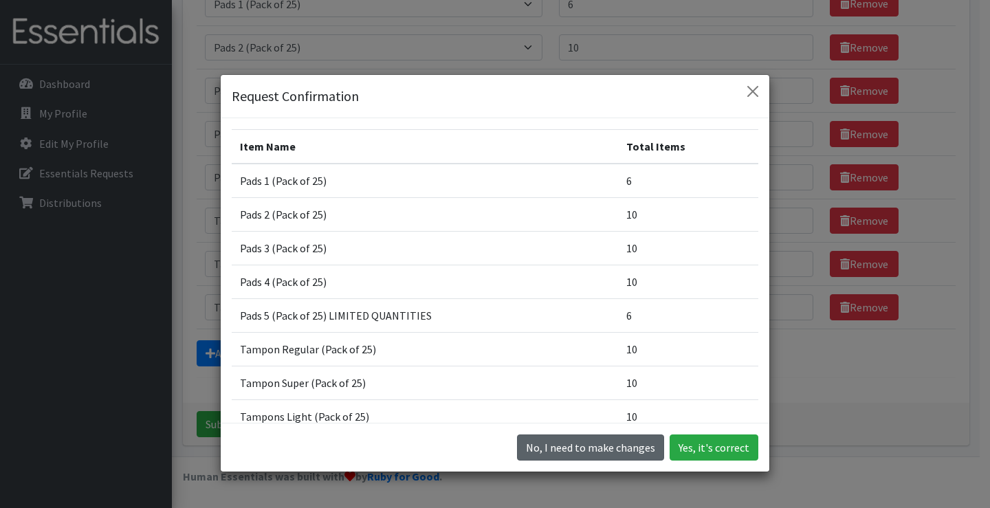
click at [581, 451] on button "No, I need to make changes" at bounding box center [590, 448] width 147 height 26
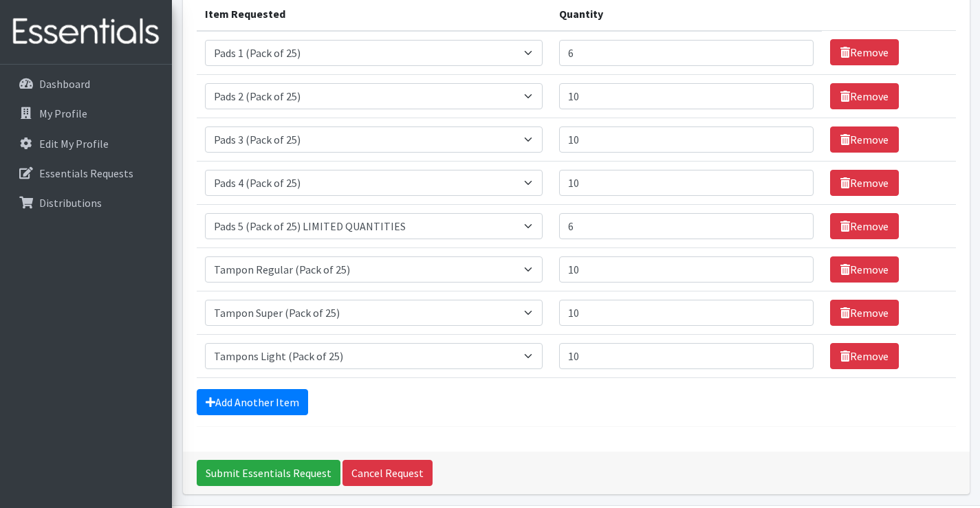
scroll to position [231, 0]
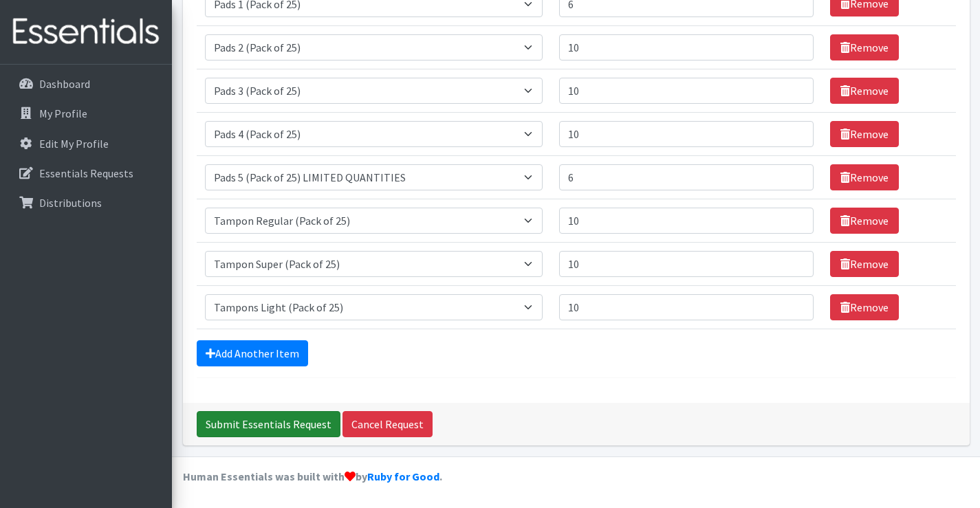
click at [281, 427] on input "Submit Essentials Request" at bounding box center [269, 424] width 144 height 26
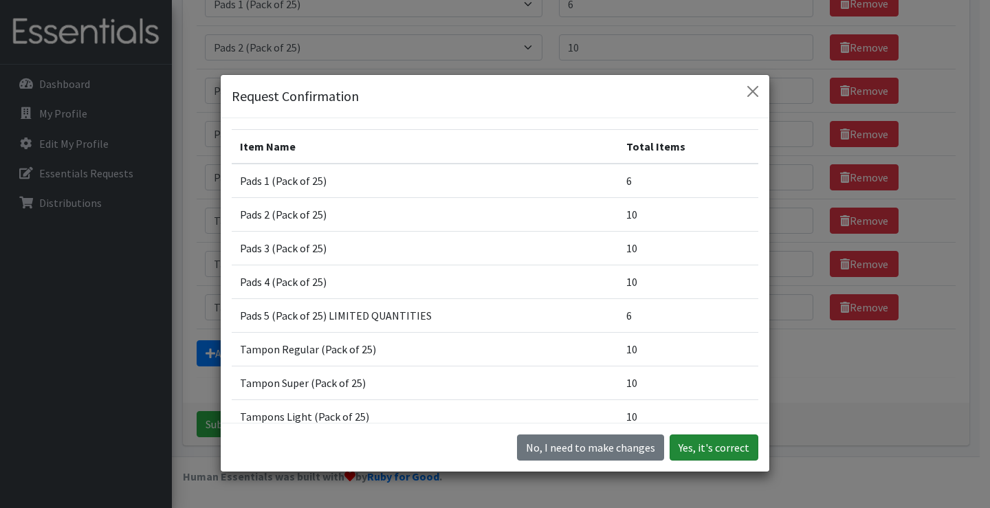
click at [710, 446] on button "Yes, it's correct" at bounding box center [714, 448] width 89 height 26
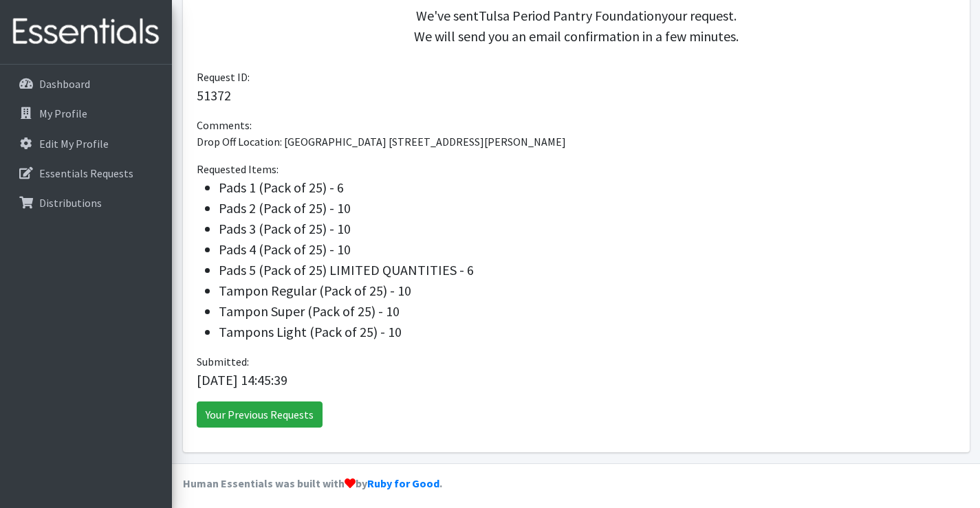
scroll to position [357, 0]
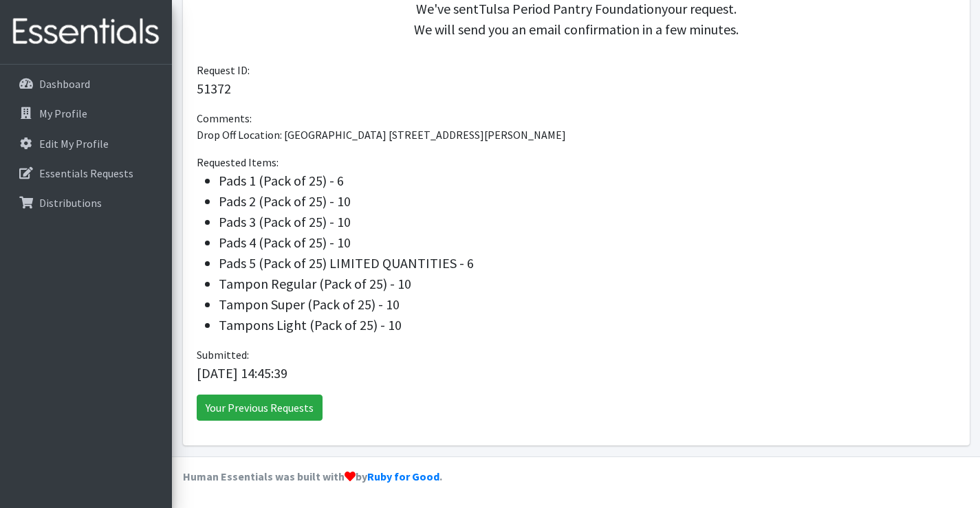
click at [534, 197] on li "Pads 2 (Pack of 25) - 10" at bounding box center [587, 201] width 737 height 21
click at [287, 410] on link "Your Previous Requests" at bounding box center [260, 408] width 126 height 26
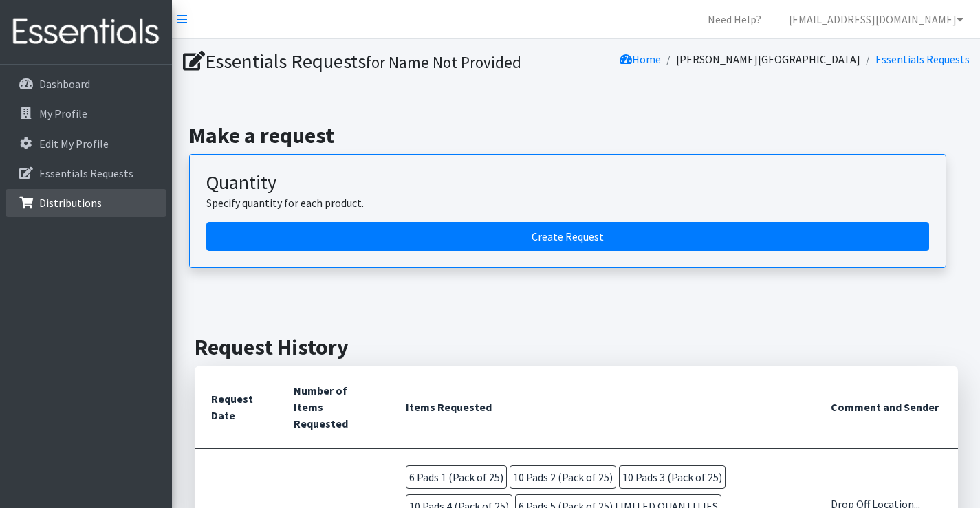
click at [115, 193] on link "Distributions" at bounding box center [86, 203] width 161 height 28
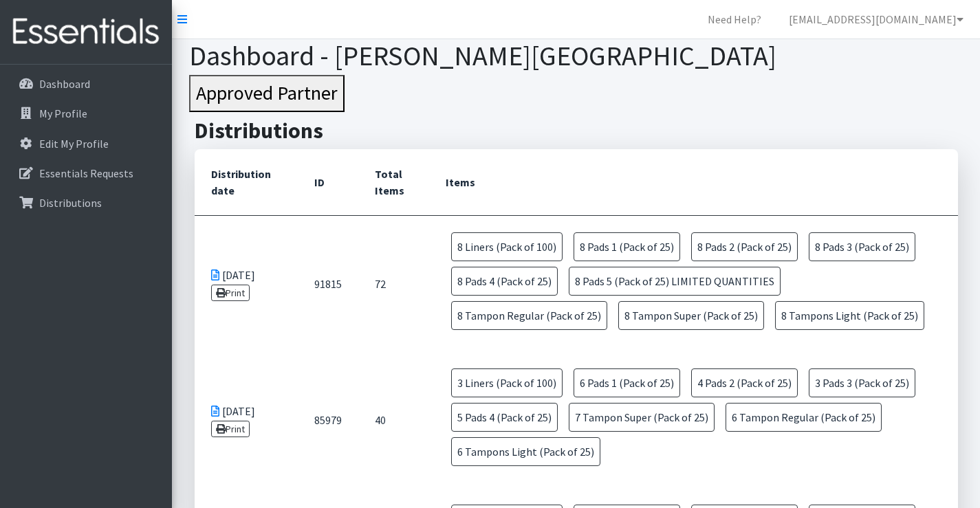
scroll to position [69, 0]
